Goal: Navigation & Orientation: Find specific page/section

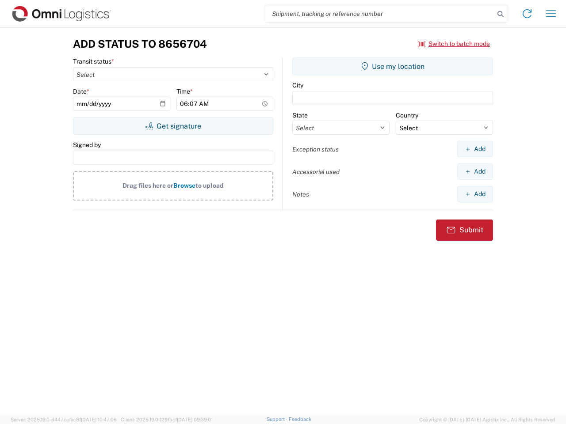
click at [380, 14] on input "search" at bounding box center [379, 13] width 229 height 17
click at [500, 14] on icon at bounding box center [500, 14] width 12 height 12
click at [527, 14] on icon at bounding box center [527, 14] width 14 height 14
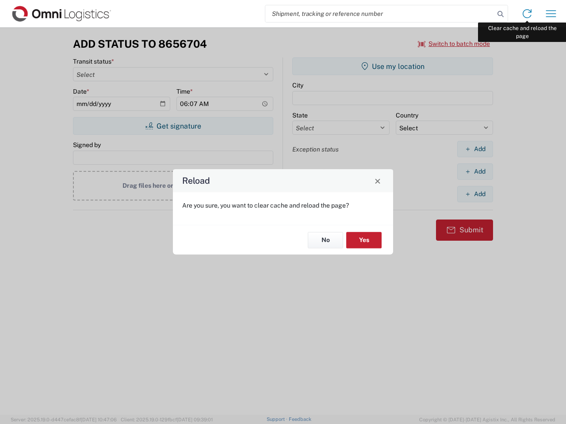
click at [550, 14] on div "Reload Are you sure, you want to clear cache and reload the page? No Yes" at bounding box center [283, 212] width 566 height 424
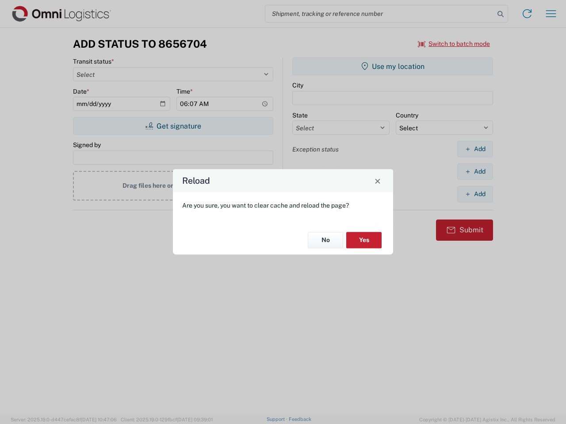
click at [454, 44] on div "Reload Are you sure, you want to clear cache and reload the page? No Yes" at bounding box center [283, 212] width 566 height 424
click at [173, 126] on div "Reload Are you sure, you want to clear cache and reload the page? No Yes" at bounding box center [283, 212] width 566 height 424
click at [392, 66] on div "Reload Are you sure, you want to clear cache and reload the page? No Yes" at bounding box center [283, 212] width 566 height 424
click at [474, 149] on div "Reload Are you sure, you want to clear cache and reload the page? No Yes" at bounding box center [283, 212] width 566 height 424
click at [474, 171] on div "Reload Are you sure, you want to clear cache and reload the page? No Yes" at bounding box center [283, 212] width 566 height 424
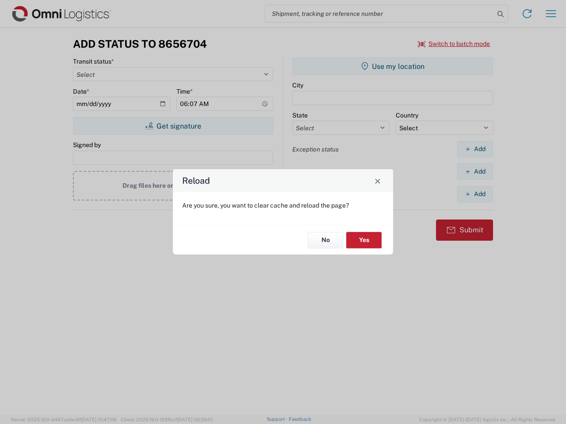
click at [474, 194] on div "Reload Are you sure, you want to clear cache and reload the page? No Yes" at bounding box center [283, 212] width 566 height 424
